Goal: Task Accomplishment & Management: Manage account settings

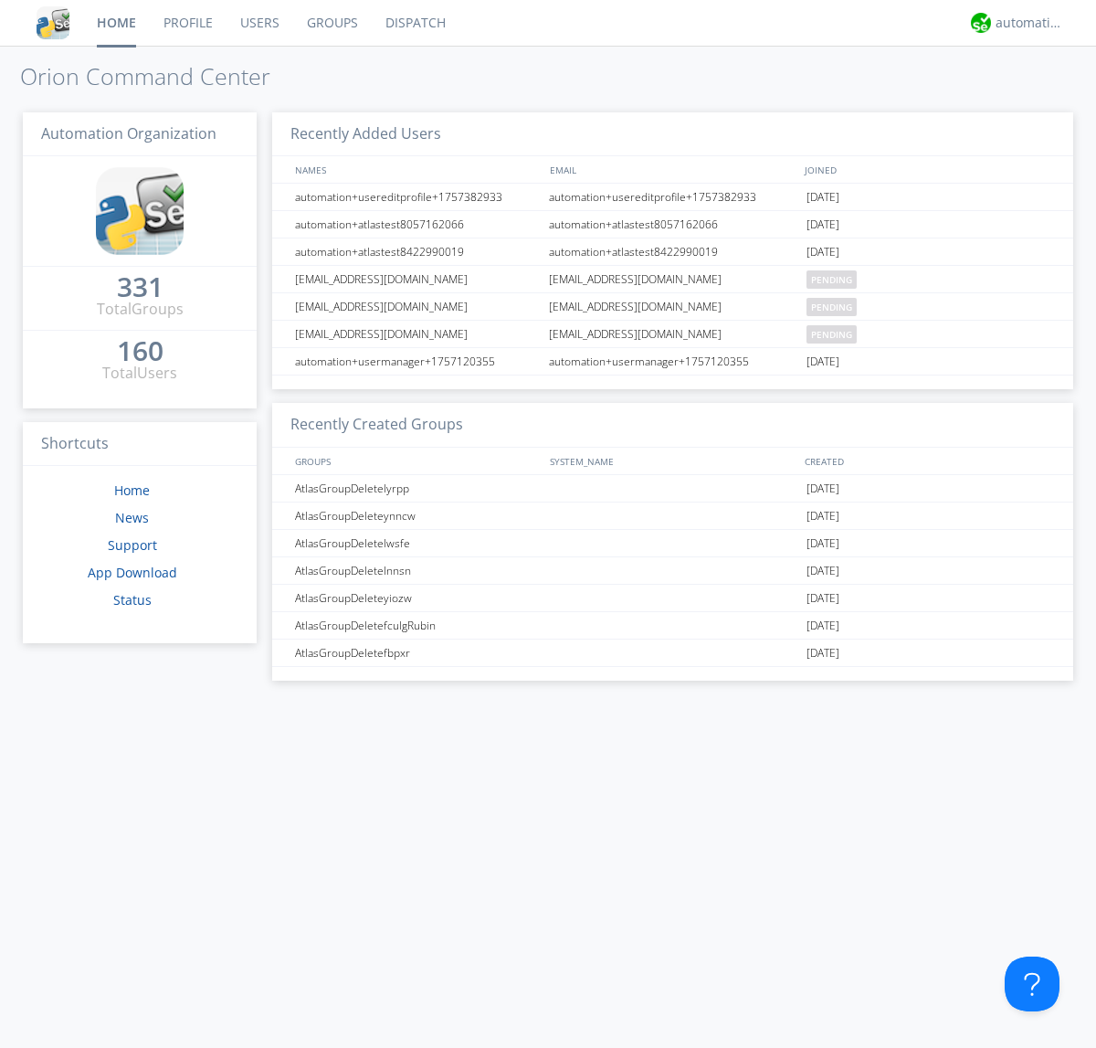
click at [331, 23] on link "Groups" at bounding box center [332, 23] width 79 height 46
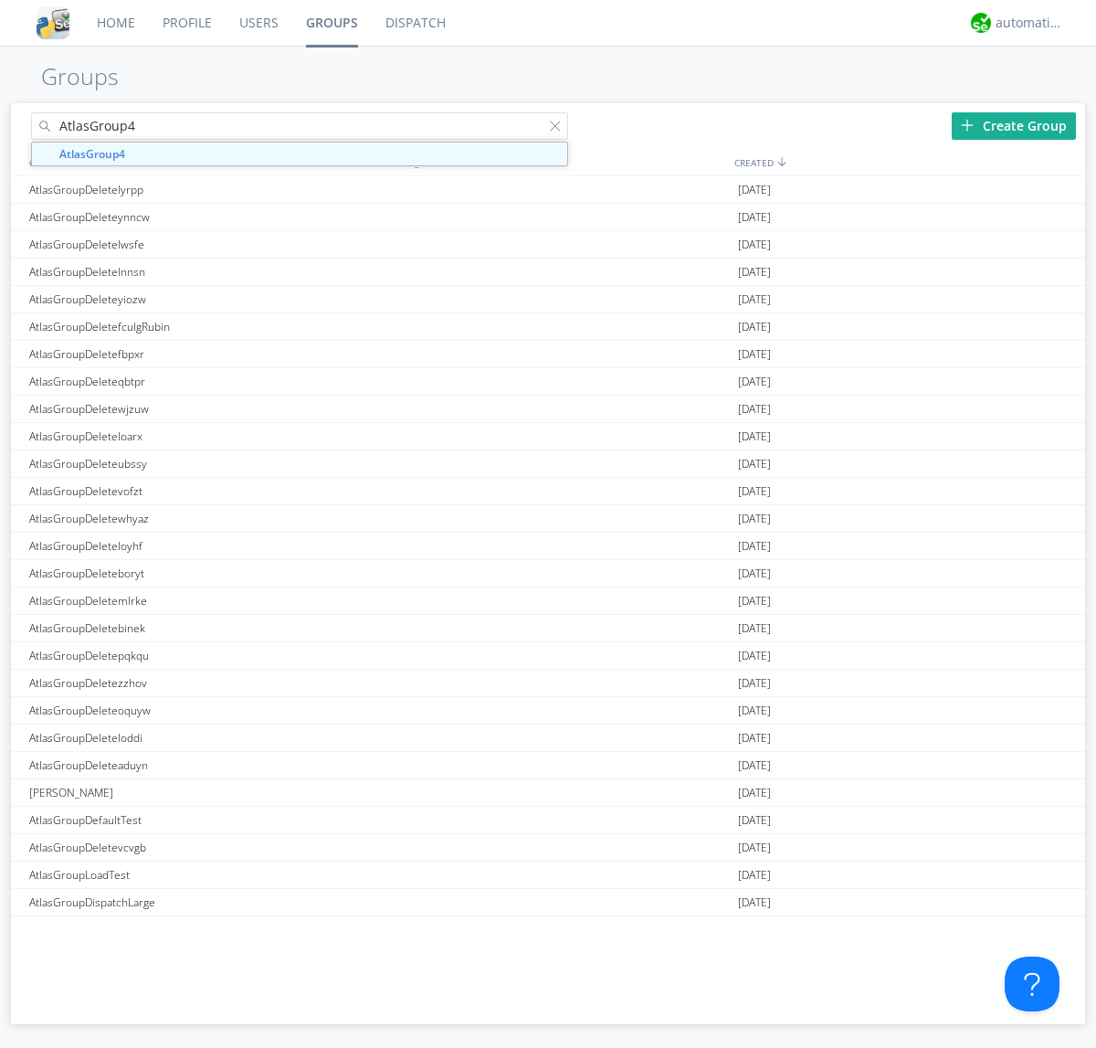
type input "AtlasGroup4"
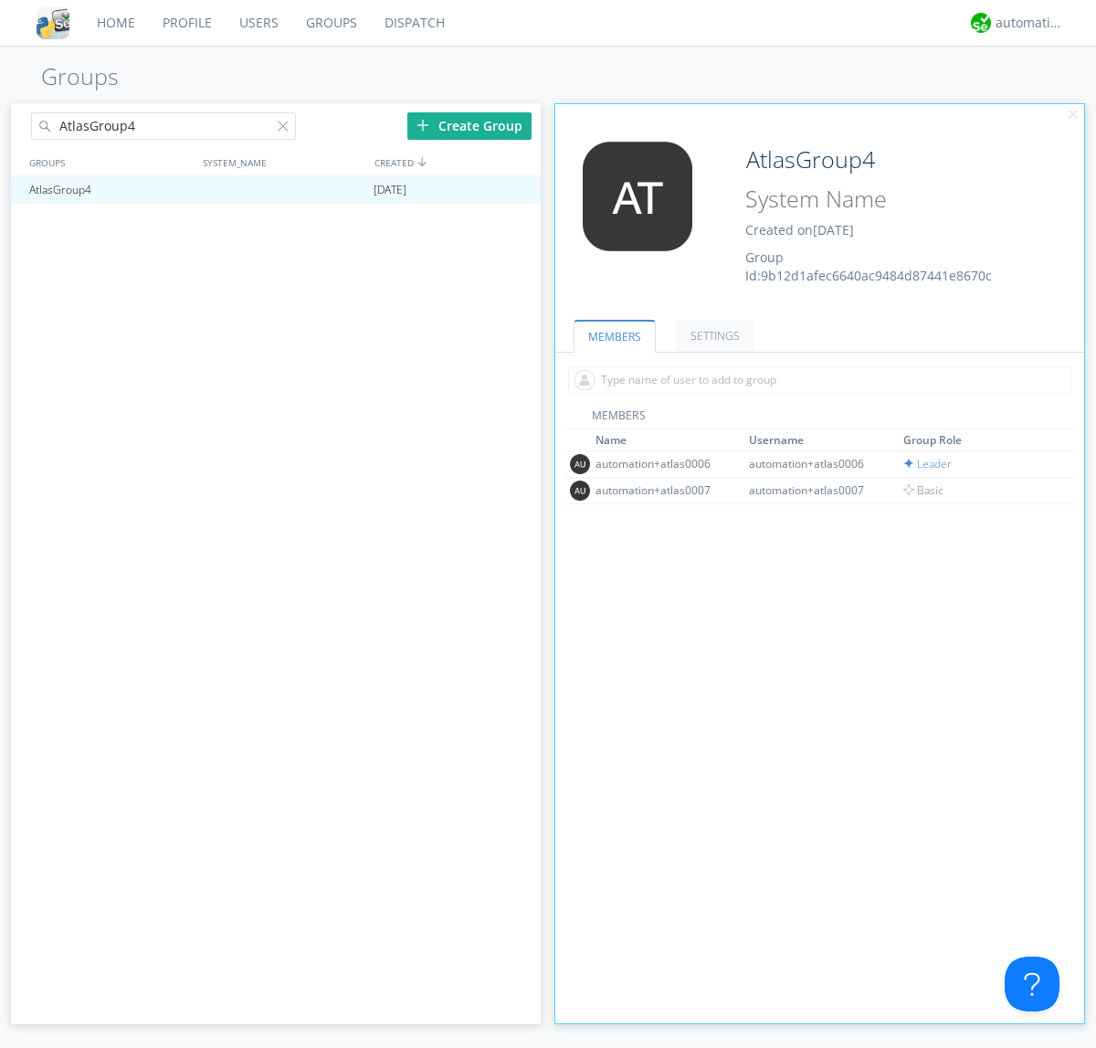
click at [713, 335] on link "SETTINGS" at bounding box center [715, 336] width 79 height 32
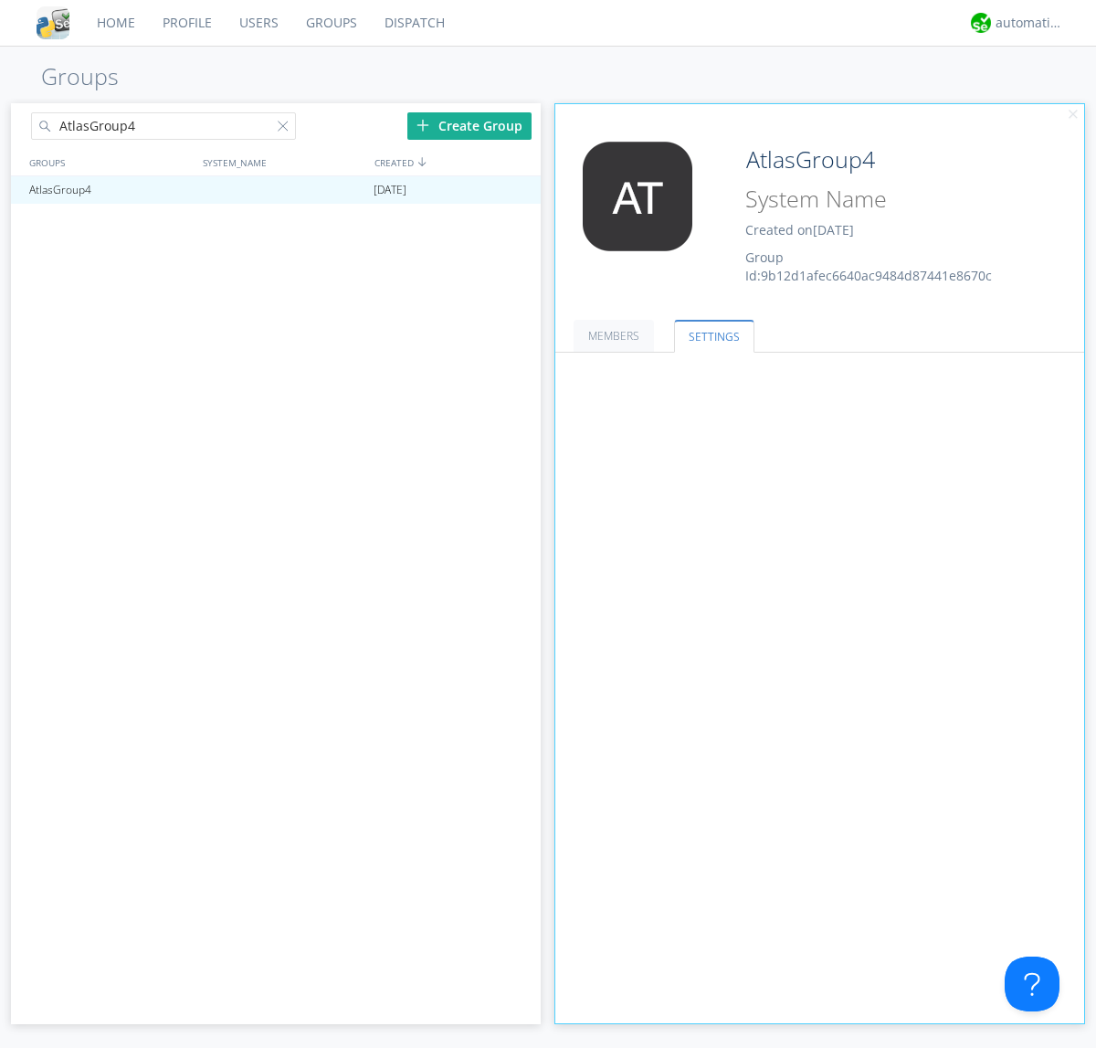
click at [0, 0] on button "Everyone" at bounding box center [0, 0] width 0 height 0
click at [0, 0] on link "Leaders only" at bounding box center [0, 0] width 0 height 0
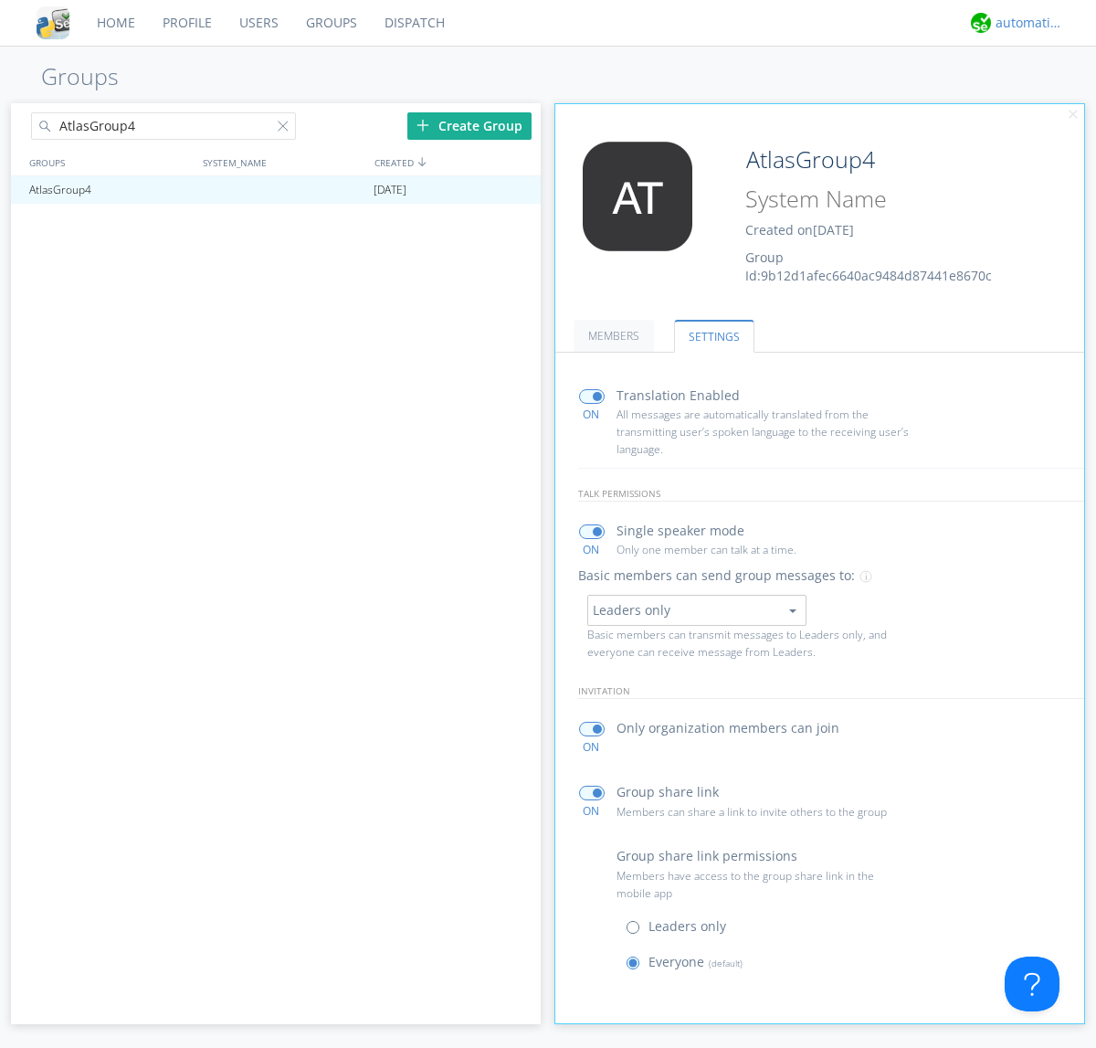
click at [1025, 23] on div "automation+atlas" at bounding box center [1030, 23] width 69 height 18
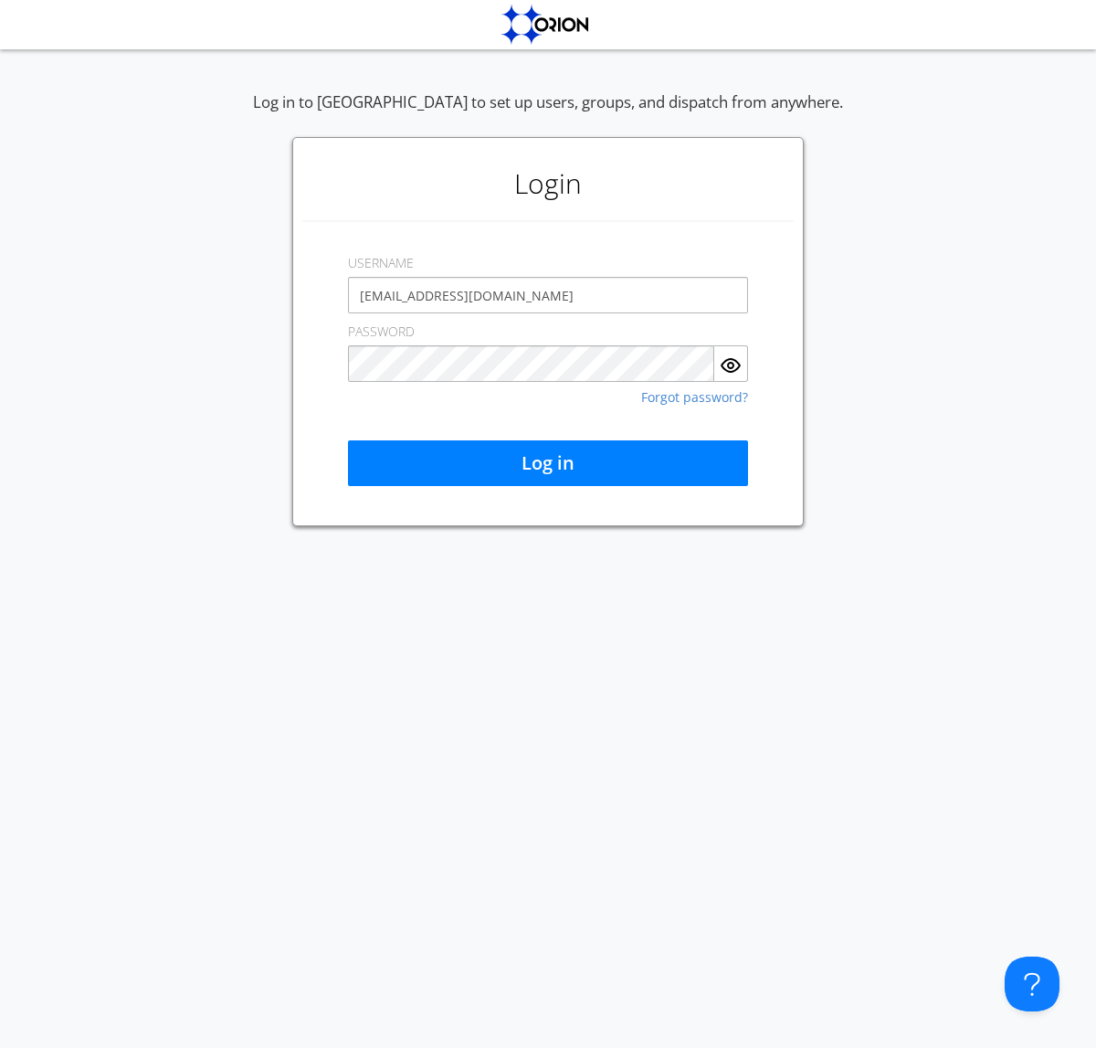
type input "[EMAIL_ADDRESS][DOMAIN_NAME]"
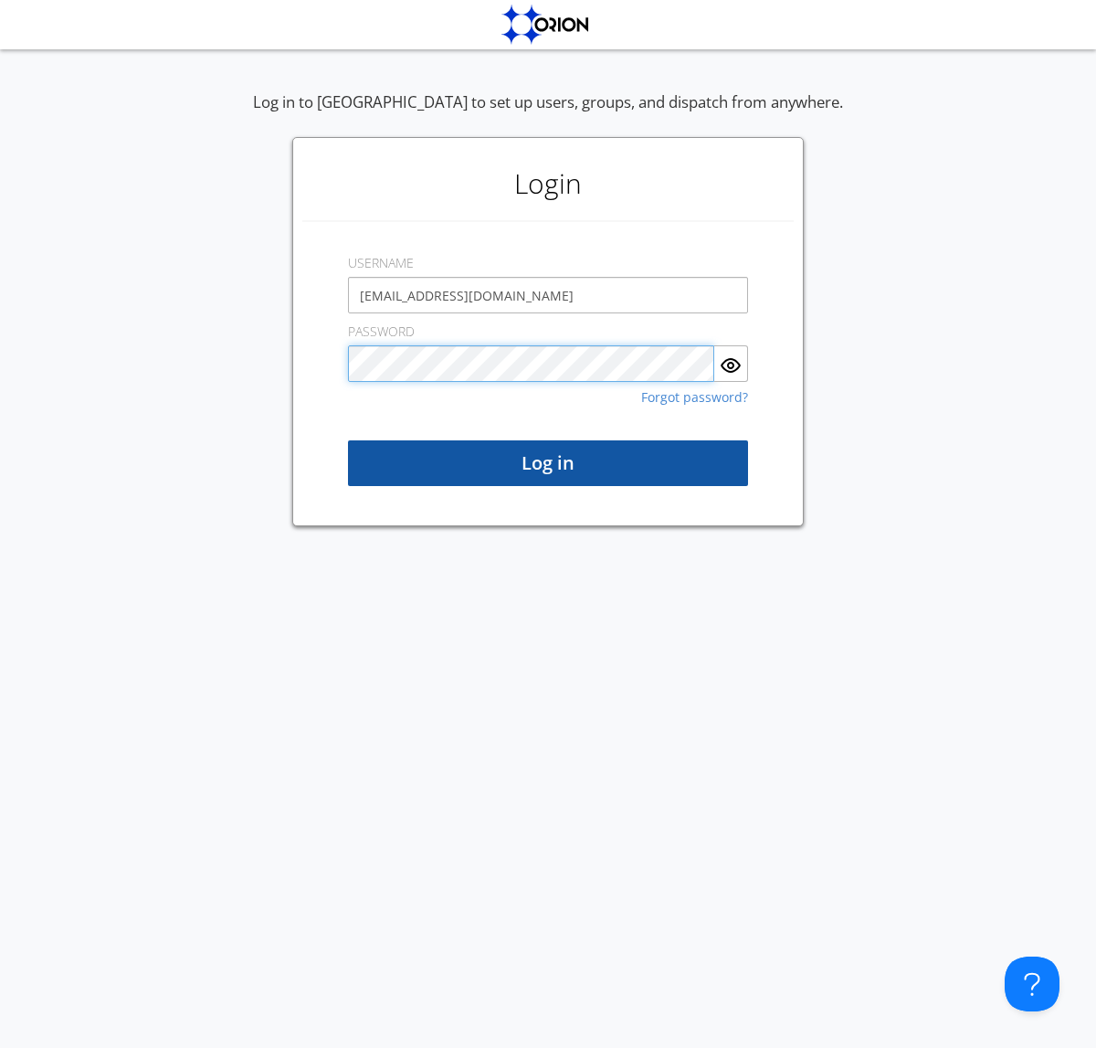
click at [548, 463] on button "Log in" at bounding box center [548, 463] width 400 height 46
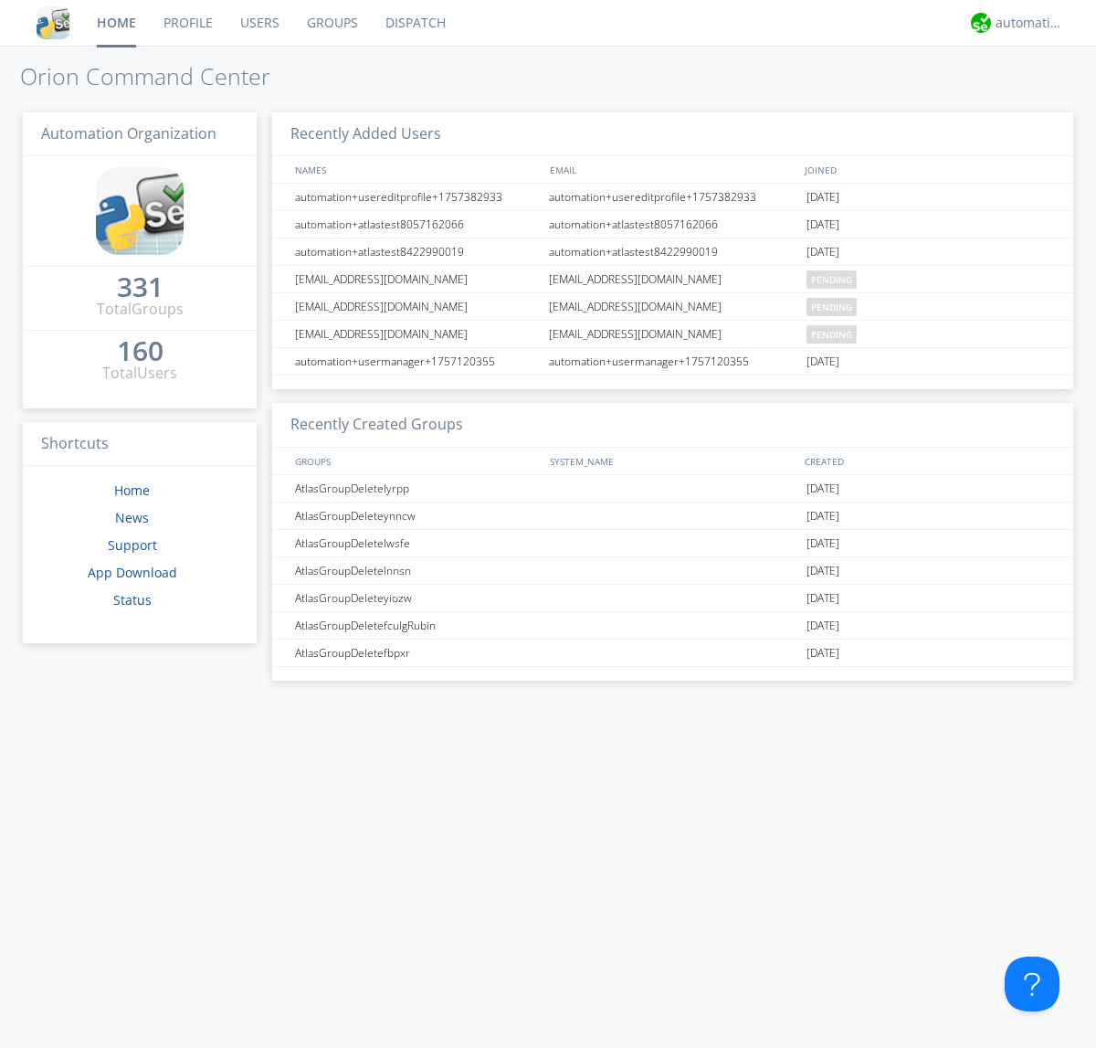
click at [331, 23] on link "Groups" at bounding box center [332, 23] width 79 height 46
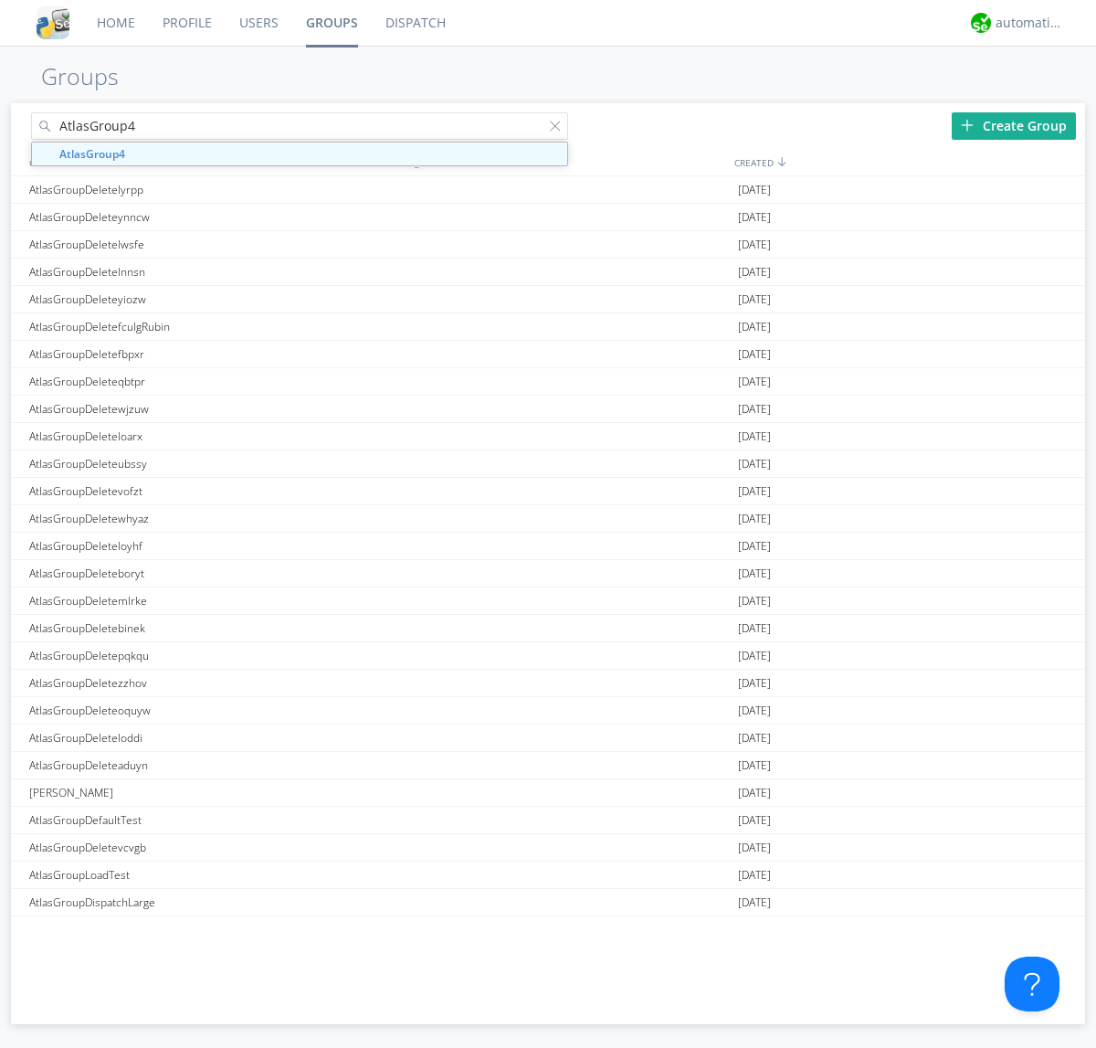
type input "AtlasGroup4"
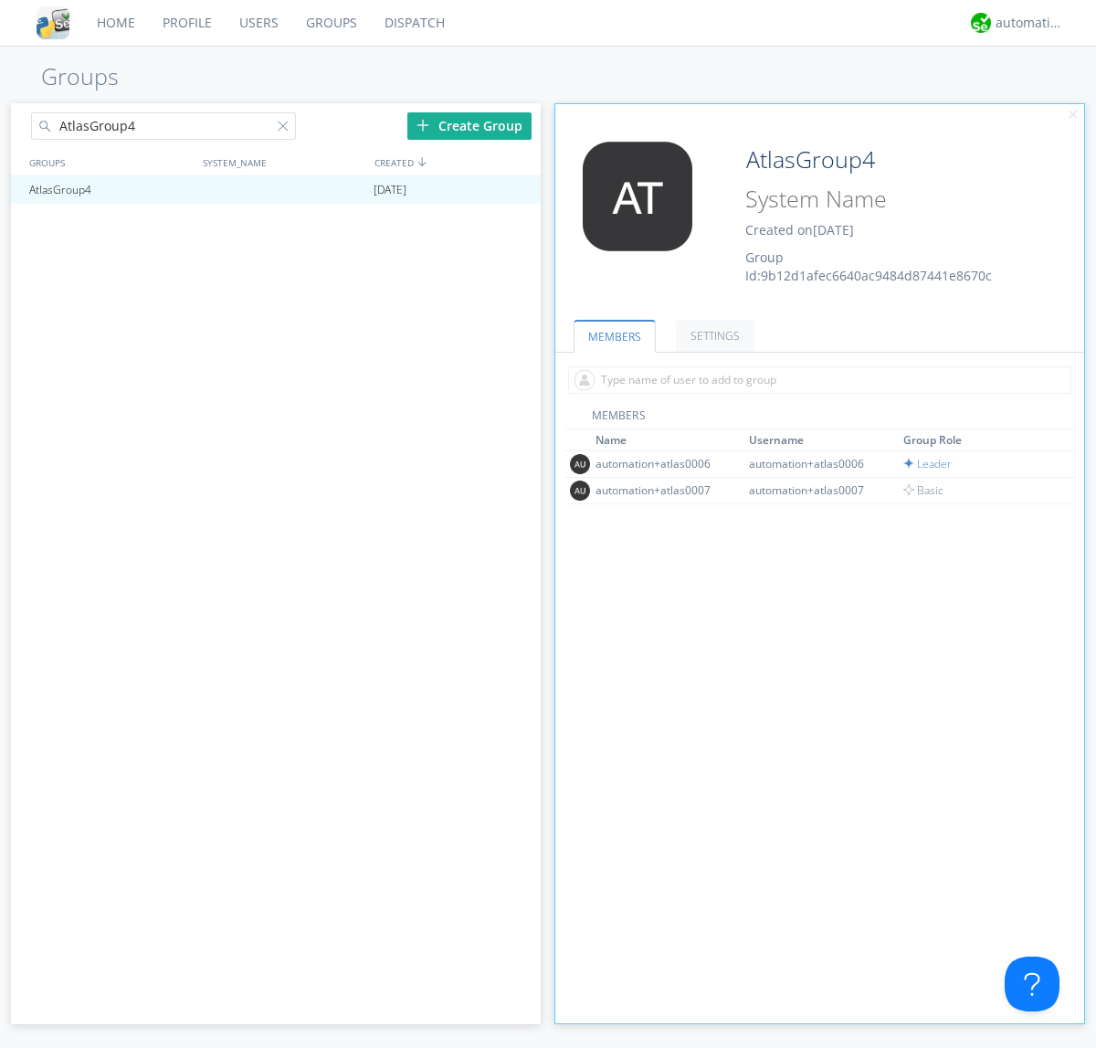
click at [713, 335] on link "SETTINGS" at bounding box center [715, 336] width 79 height 32
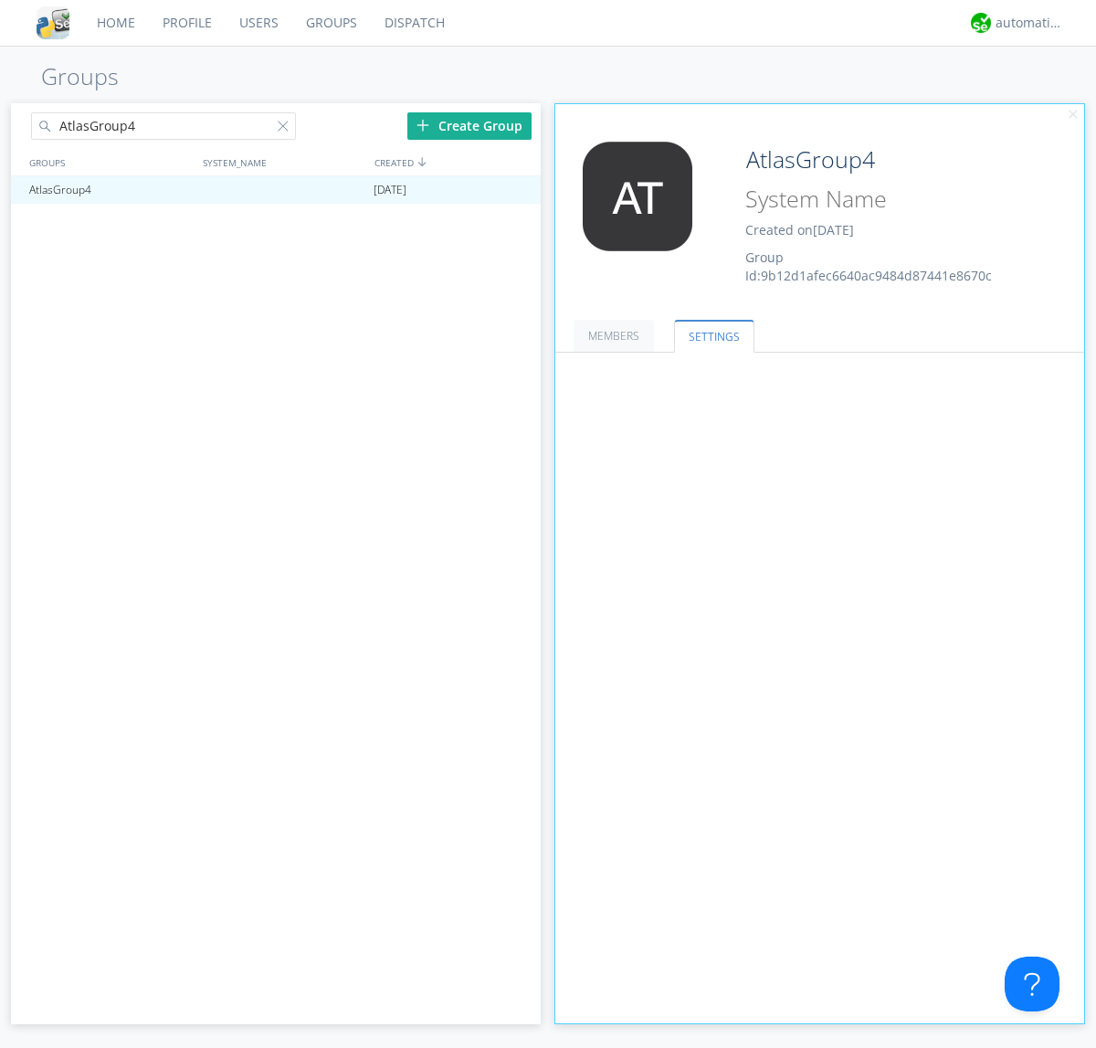
click at [0, 0] on button "Leaders only" at bounding box center [0, 0] width 0 height 0
click at [0, 0] on link "No One (Direct Messages Only)" at bounding box center [0, 0] width 0 height 0
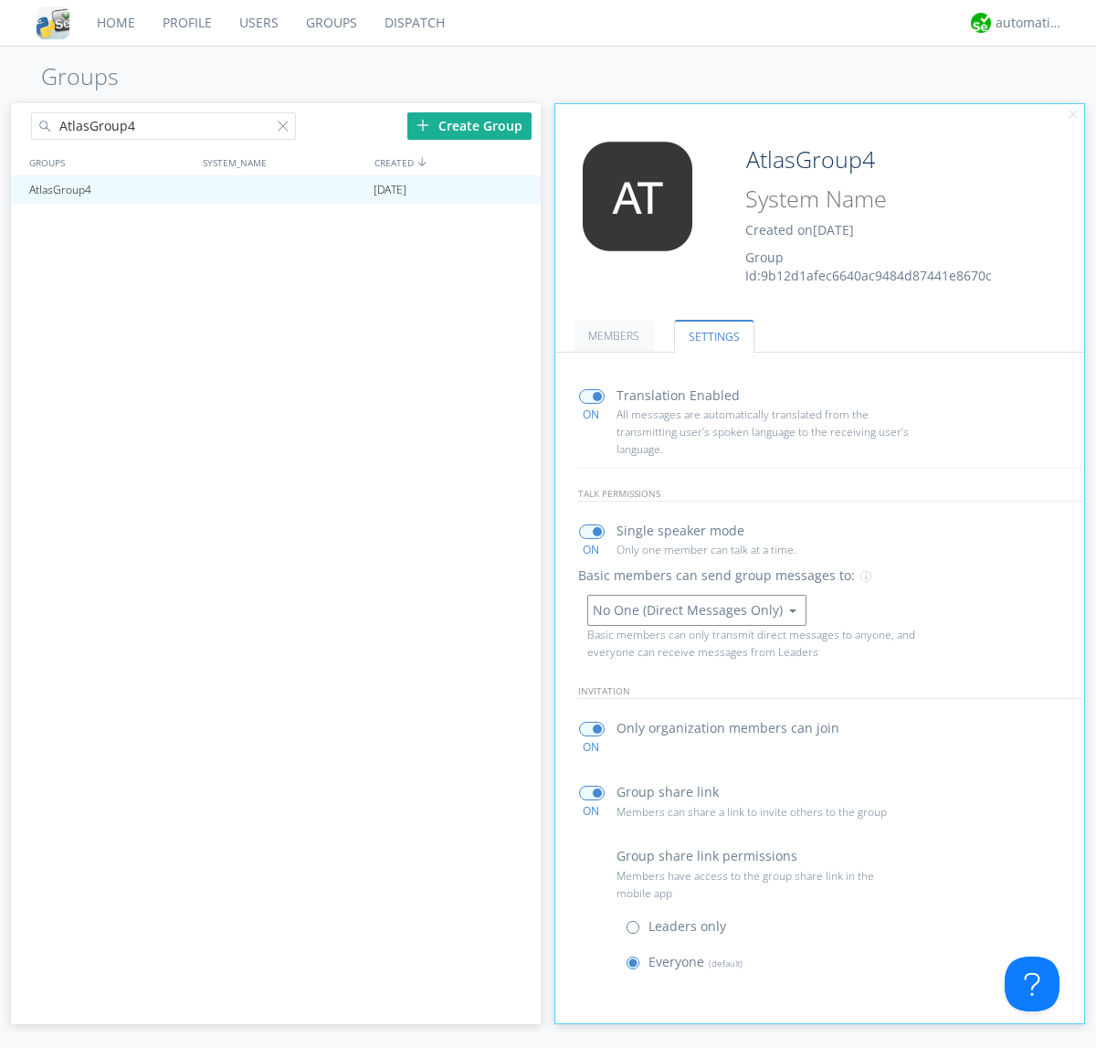
click at [696, 609] on button "No One (Direct Messages Only)" at bounding box center [696, 610] width 219 height 31
click at [0, 0] on link "Everyone" at bounding box center [0, 0] width 0 height 0
click at [1025, 23] on div "automation+atlas" at bounding box center [1030, 23] width 69 height 18
